Goal: Task Accomplishment & Management: Use online tool/utility

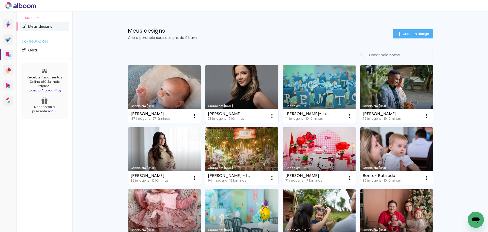
click at [255, 88] on link "Criado em [DATE]" at bounding box center [241, 93] width 73 height 57
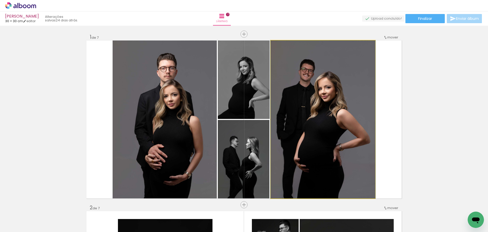
drag, startPoint x: 284, startPoint y: 48, endPoint x: 273, endPoint y: 48, distance: 10.7
type paper-slider "100"
click at [273, 48] on div at bounding box center [289, 46] width 35 height 8
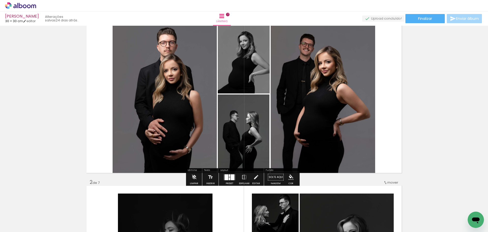
scroll to position [178, 0]
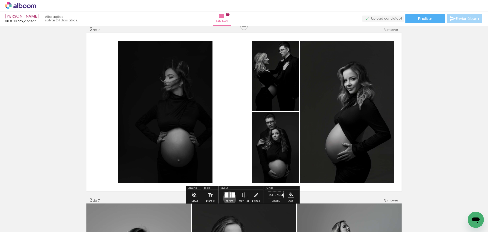
click at [228, 198] on div at bounding box center [230, 195] width 14 height 10
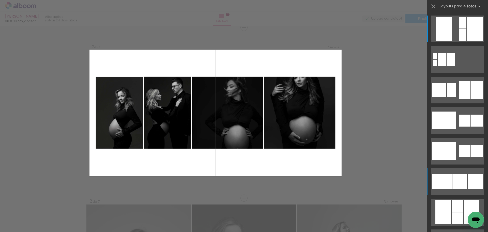
scroll to position [1413, 0]
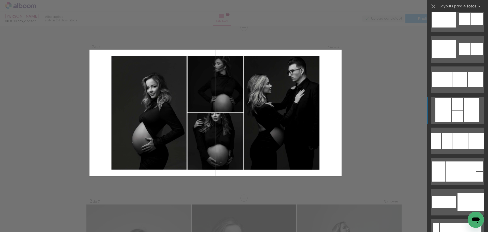
click at [455, 102] on div at bounding box center [458, 104] width 12 height 12
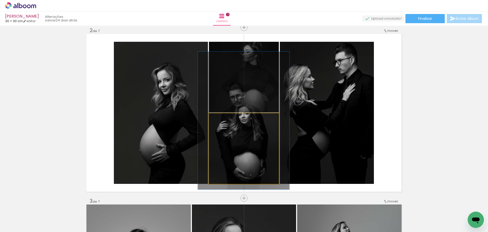
click at [263, 143] on quentale-photo at bounding box center [244, 148] width 70 height 70
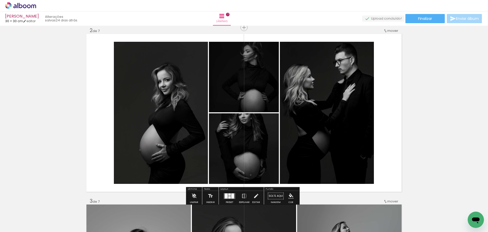
click at [220, 196] on div "Preset Espelhar Editar" at bounding box center [241, 197] width 43 height 13
click at [225, 196] on div at bounding box center [226, 195] width 3 height 5
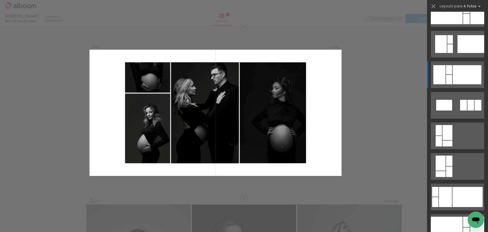
scroll to position [2460, 0]
